Goal: Task Accomplishment & Management: Manage account settings

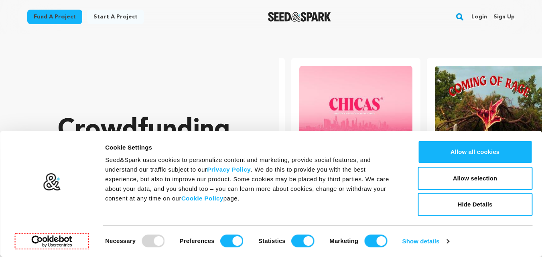
scroll to position [0, 142]
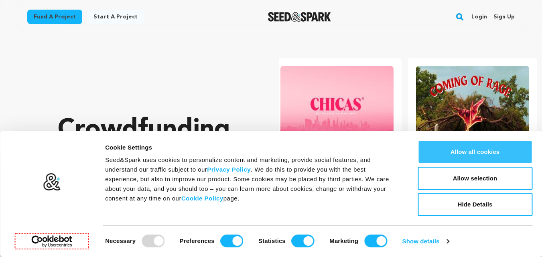
click at [464, 145] on button "Allow all cookies" at bounding box center [475, 151] width 115 height 23
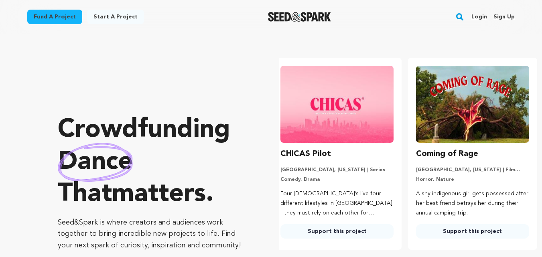
click at [508, 16] on link "Sign up" at bounding box center [504, 16] width 21 height 13
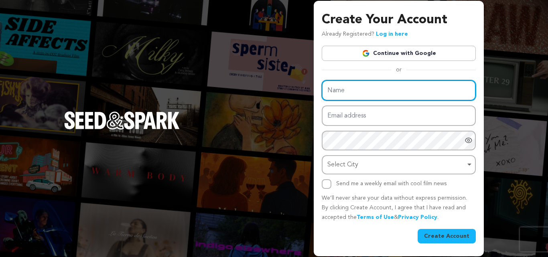
click at [382, 81] on input "Name" at bounding box center [399, 90] width 154 height 20
paste input "aquaduck"
type input "Aqua Duck"
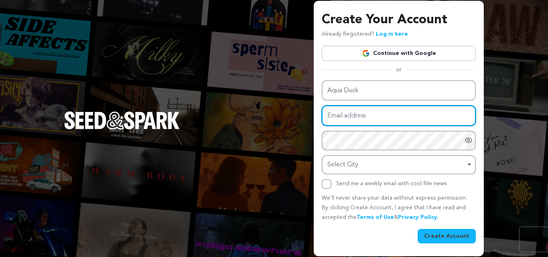
click at [344, 120] on input "Email address" at bounding box center [399, 116] width 154 height 20
paste input "aquaduckseo@gmail.com"
type input "aquaduckseo@gmail.com"
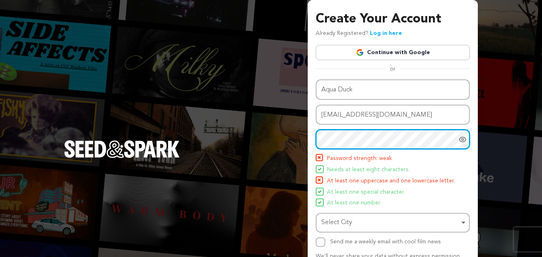
scroll to position [40, 0]
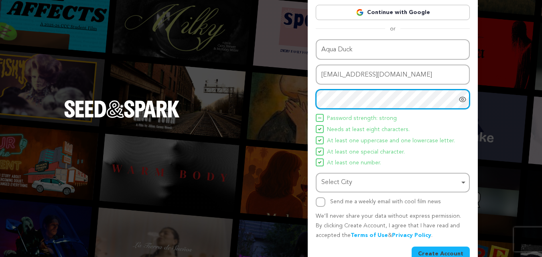
click at [360, 191] on div "Select City Select City Remove item" at bounding box center [393, 183] width 154 height 20
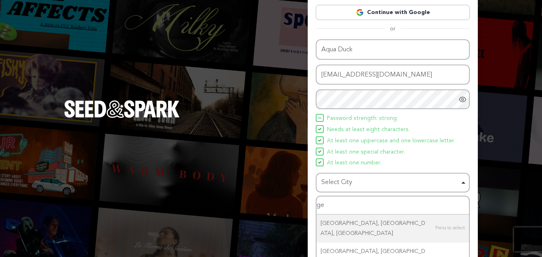
type input "g"
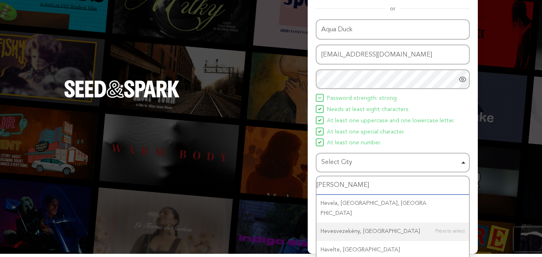
scroll to position [71, 0]
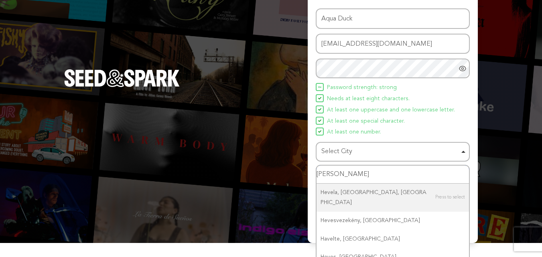
click at [338, 170] on input "hevel" at bounding box center [393, 175] width 152 height 18
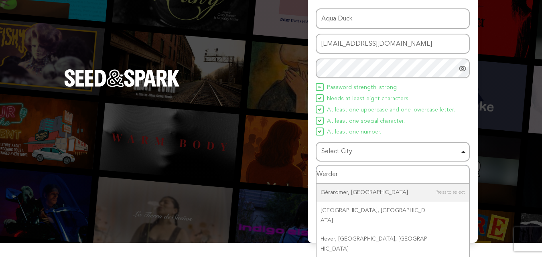
click at [332, 175] on input "Werder" at bounding box center [393, 175] width 152 height 18
click at [331, 175] on input "Werder" at bounding box center [393, 175] width 152 height 18
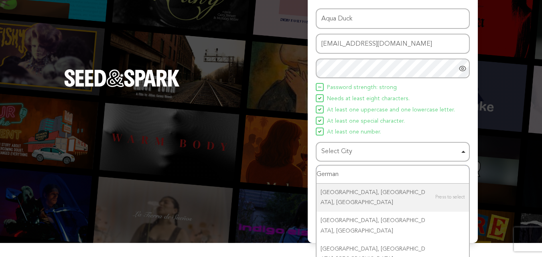
type input "Germany"
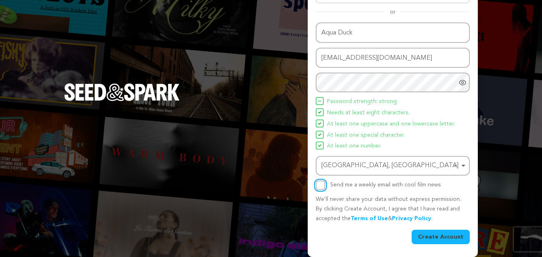
click at [323, 186] on input "Send me a weekly email with cool film news" at bounding box center [321, 186] width 10 height 10
checkbox input "true"
click at [452, 239] on button "Create Account" at bounding box center [441, 237] width 58 height 14
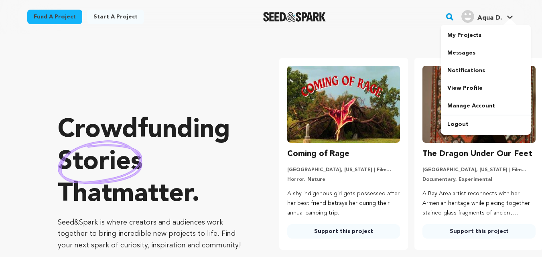
click at [494, 19] on span "Aqua D." at bounding box center [490, 18] width 24 height 6
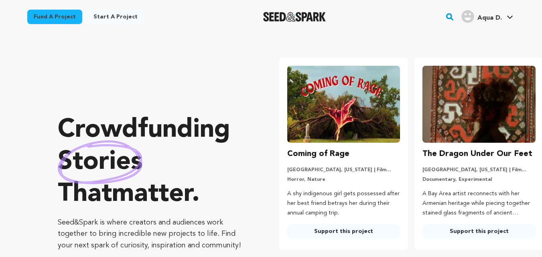
click at [494, 19] on span "Aqua D." at bounding box center [490, 18] width 24 height 6
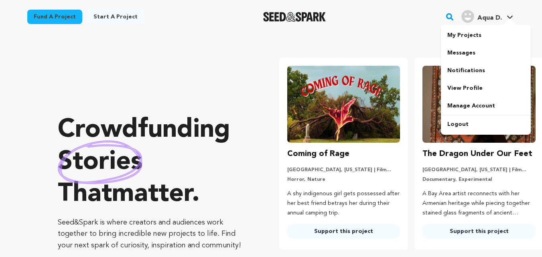
drag, startPoint x: 497, startPoint y: 11, endPoint x: 494, endPoint y: 16, distance: 5.6
click at [496, 12] on div "Aqua D." at bounding box center [482, 16] width 41 height 13
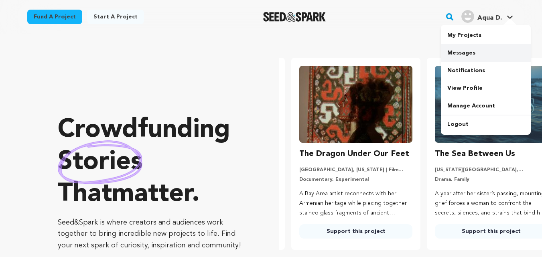
scroll to position [0, 142]
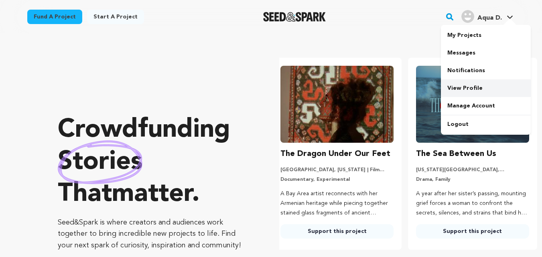
click at [466, 91] on link "View Profile" at bounding box center [486, 88] width 90 height 18
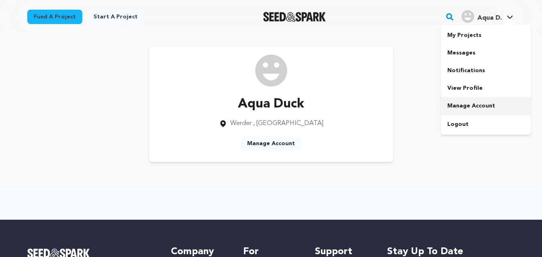
click at [475, 100] on link "Manage Account" at bounding box center [486, 106] width 90 height 18
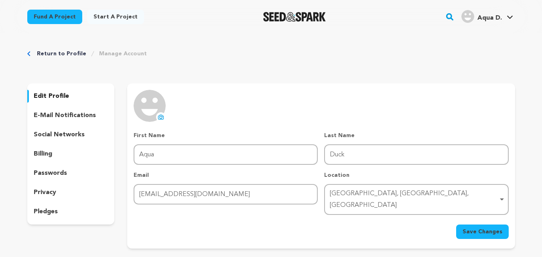
click at [152, 116] on img at bounding box center [150, 106] width 32 height 32
click at [161, 119] on icon at bounding box center [161, 117] width 5 height 4
click at [366, 191] on div "Werder, Mecklenburg-Vorpommern, Germany Remove item" at bounding box center [414, 199] width 168 height 23
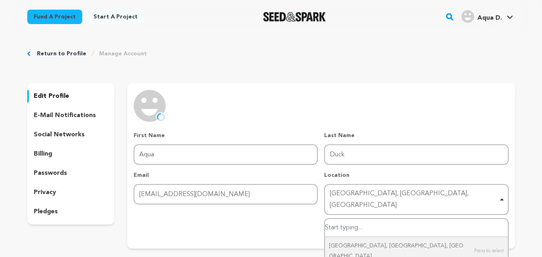
click at [366, 191] on div "Werder, Mecklenburg-Vorpommern, Germany Remove item" at bounding box center [414, 199] width 168 height 23
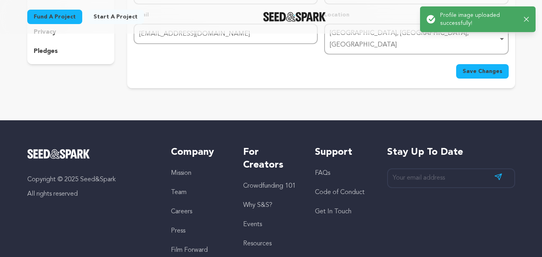
scroll to position [40, 0]
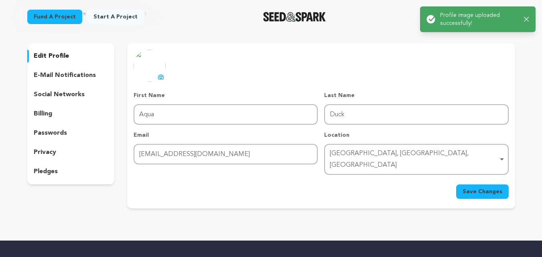
click at [477, 188] on span "Save Changes" at bounding box center [483, 192] width 40 height 8
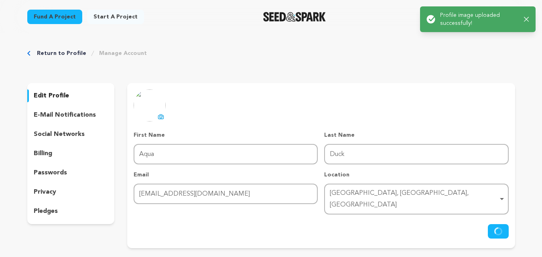
scroll to position [0, 0]
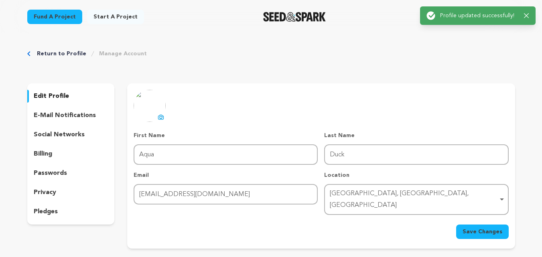
click at [83, 119] on p "e-mail notifications" at bounding box center [65, 116] width 62 height 10
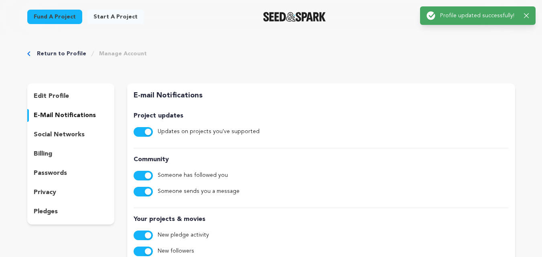
click at [75, 138] on p "social networks" at bounding box center [59, 135] width 51 height 10
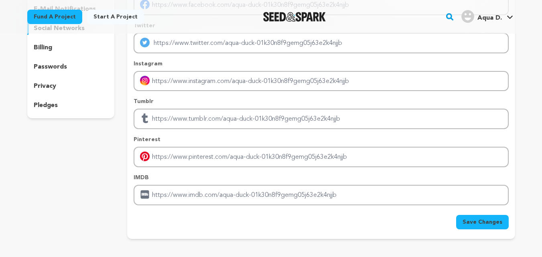
scroll to position [120, 0]
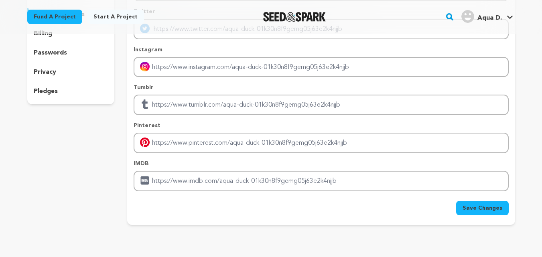
click at [183, 169] on div "IMDB" at bounding box center [321, 176] width 375 height 32
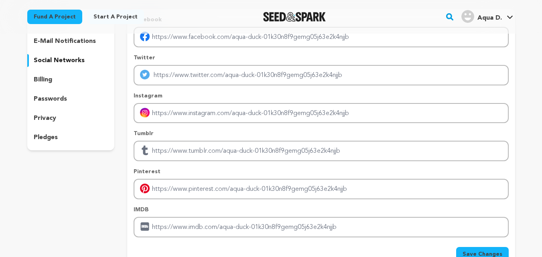
scroll to position [0, 0]
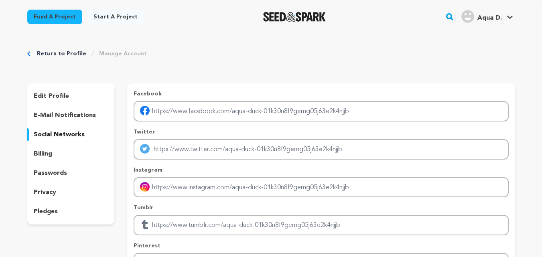
click at [46, 154] on p "billing" at bounding box center [43, 154] width 18 height 10
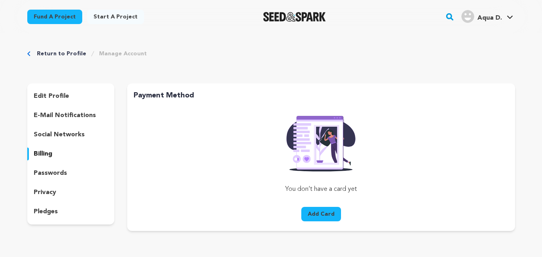
click at [67, 168] on div "passwords" at bounding box center [70, 173] width 87 height 13
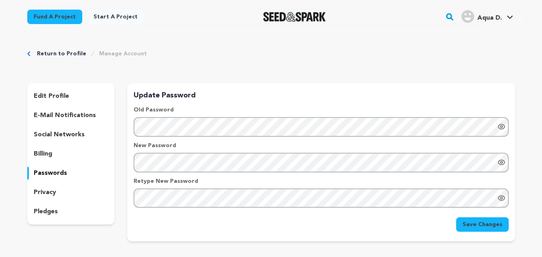
drag, startPoint x: 52, startPoint y: 193, endPoint x: 49, endPoint y: 203, distance: 10.4
click at [51, 195] on p "privacy" at bounding box center [45, 193] width 22 height 10
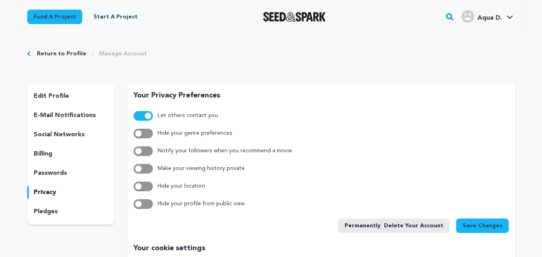
drag, startPoint x: 45, startPoint y: 215, endPoint x: 44, endPoint y: 199, distance: 16.5
click at [46, 215] on p "pledges" at bounding box center [46, 212] width 24 height 10
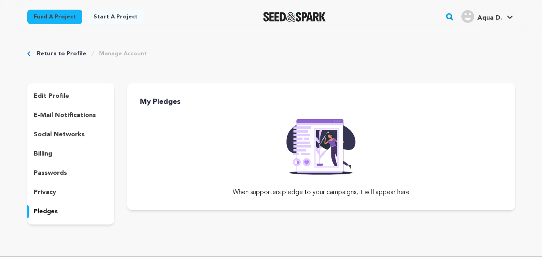
drag, startPoint x: 55, startPoint y: 88, endPoint x: 71, endPoint y: 91, distance: 17.1
click at [55, 88] on div "edit profile e-mail notifications social networks billing passwords privacy ple…" at bounding box center [70, 153] width 87 height 141
click at [42, 96] on p "edit profile" at bounding box center [51, 96] width 35 height 10
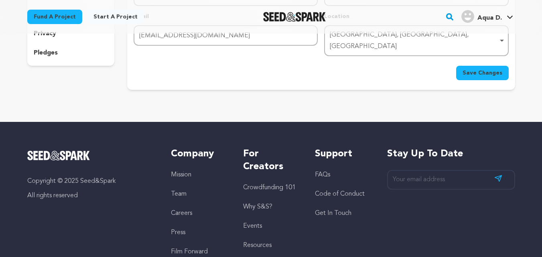
scroll to position [99, 0]
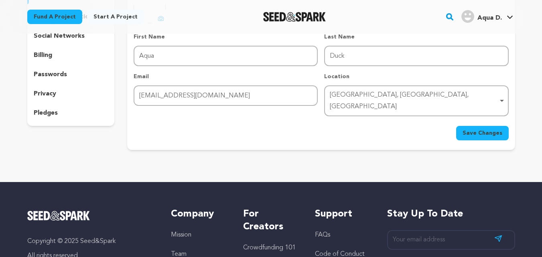
drag, startPoint x: 494, startPoint y: 17, endPoint x: 492, endPoint y: 26, distance: 10.0
click at [494, 18] on span "Aqua D." at bounding box center [490, 18] width 24 height 6
click at [487, 20] on span "Aqua D." at bounding box center [490, 18] width 24 height 6
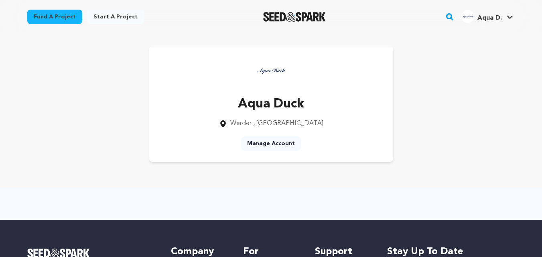
click at [283, 145] on link "Manage Account" at bounding box center [271, 143] width 61 height 14
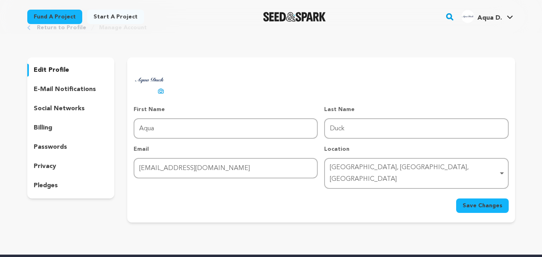
scroll to position [40, 0]
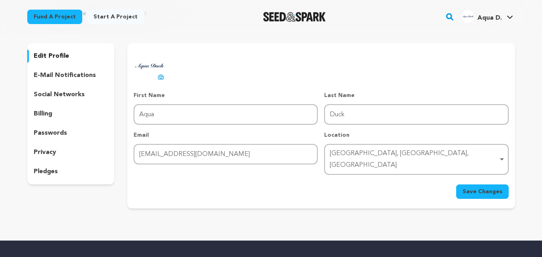
click at [378, 160] on div "[GEOGRAPHIC_DATA], [GEOGRAPHIC_DATA], [GEOGRAPHIC_DATA] Remove item" at bounding box center [416, 159] width 176 height 26
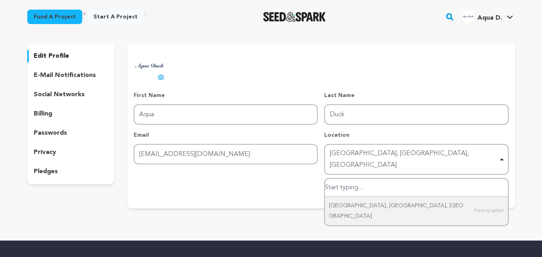
paste input "An d. [STREET_ADDRESS]"
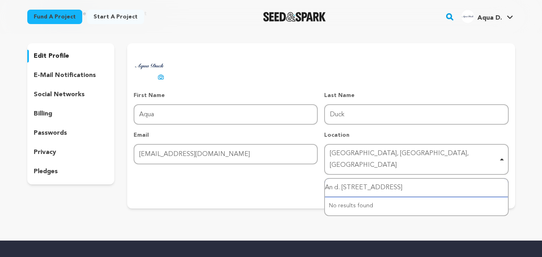
drag, startPoint x: 390, startPoint y: 176, endPoint x: 276, endPoint y: 180, distance: 113.6
click at [276, 180] on form "First Name First Name Aqua Last Name Last Name Duck Email Email [EMAIL_ADDRESS]…" at bounding box center [321, 145] width 375 height 108
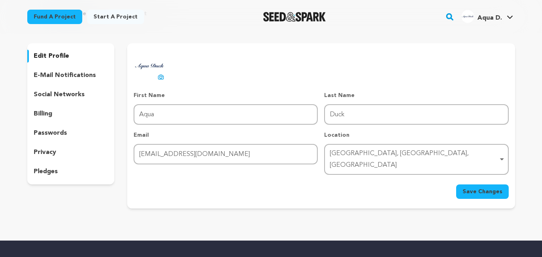
click at [387, 154] on div "[GEOGRAPHIC_DATA], [GEOGRAPHIC_DATA], [GEOGRAPHIC_DATA] Remove item" at bounding box center [414, 159] width 168 height 23
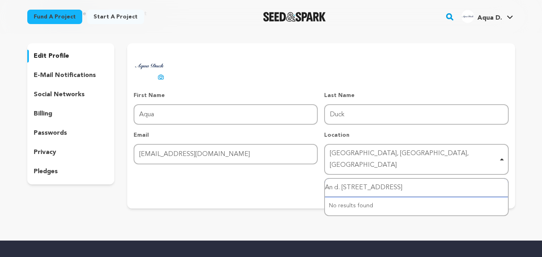
type input "Werder ([PERSON_NAME]), [GEOGRAPHIC_DATA]"
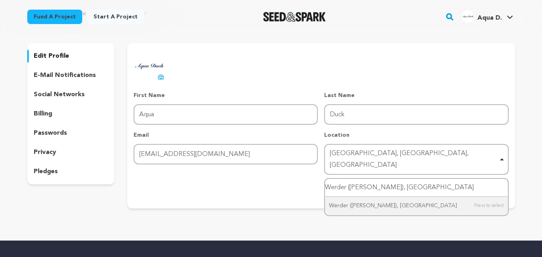
drag, startPoint x: 368, startPoint y: 175, endPoint x: 364, endPoint y: 177, distance: 4.2
click at [368, 179] on input "Werder ([PERSON_NAME]), [GEOGRAPHIC_DATA]" at bounding box center [416, 188] width 183 height 18
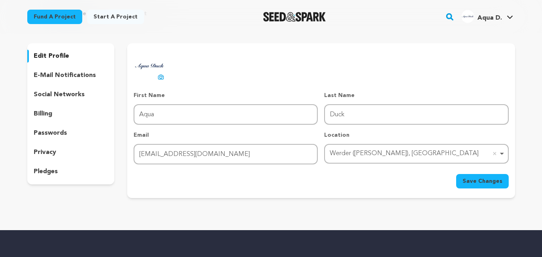
click at [464, 178] on button "Save Changes" at bounding box center [482, 181] width 53 height 14
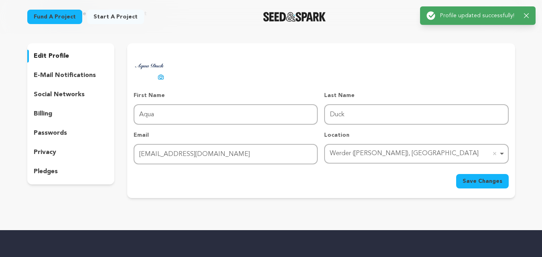
click at [526, 17] on icon "button" at bounding box center [526, 15] width 5 height 5
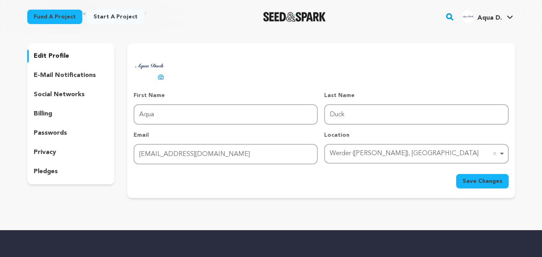
click at [471, 16] on img "Aqua D.'s Profile" at bounding box center [468, 16] width 13 height 13
